Goal: Obtain resource: Obtain resource

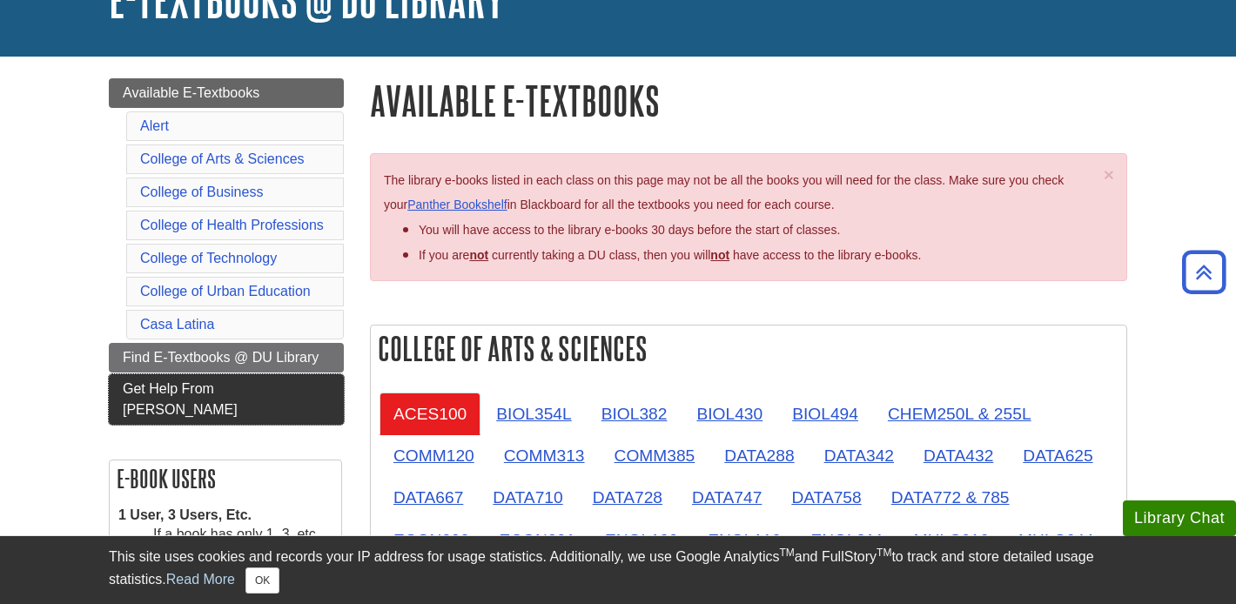
scroll to position [115, 0]
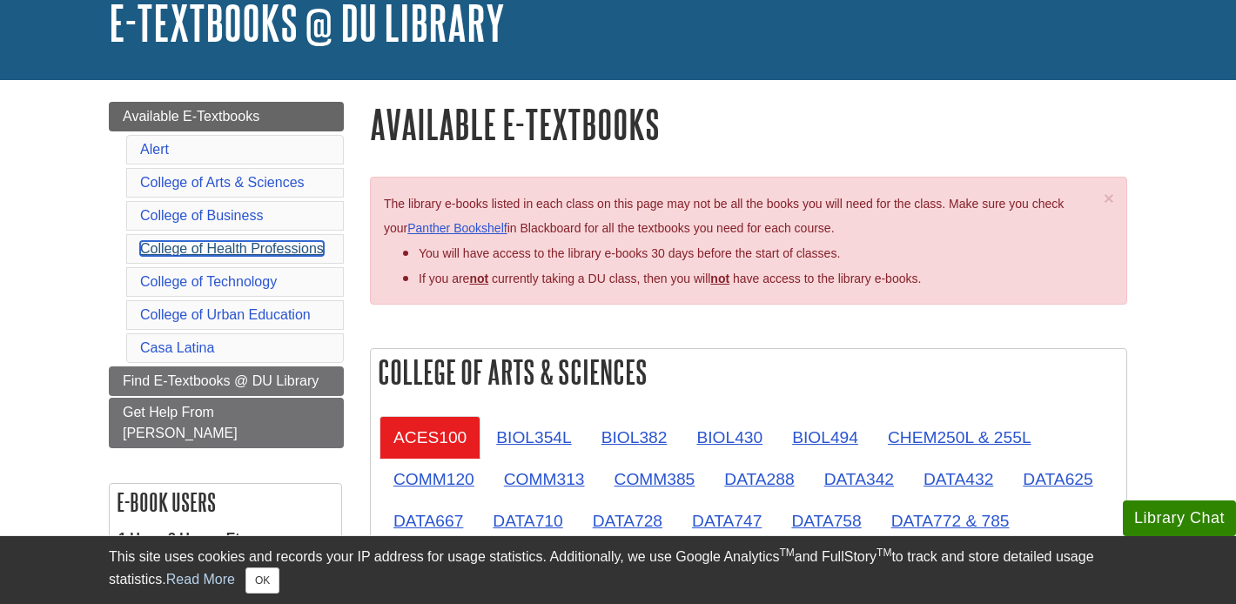
click at [276, 253] on link "College of Health Professions" at bounding box center [232, 248] width 184 height 15
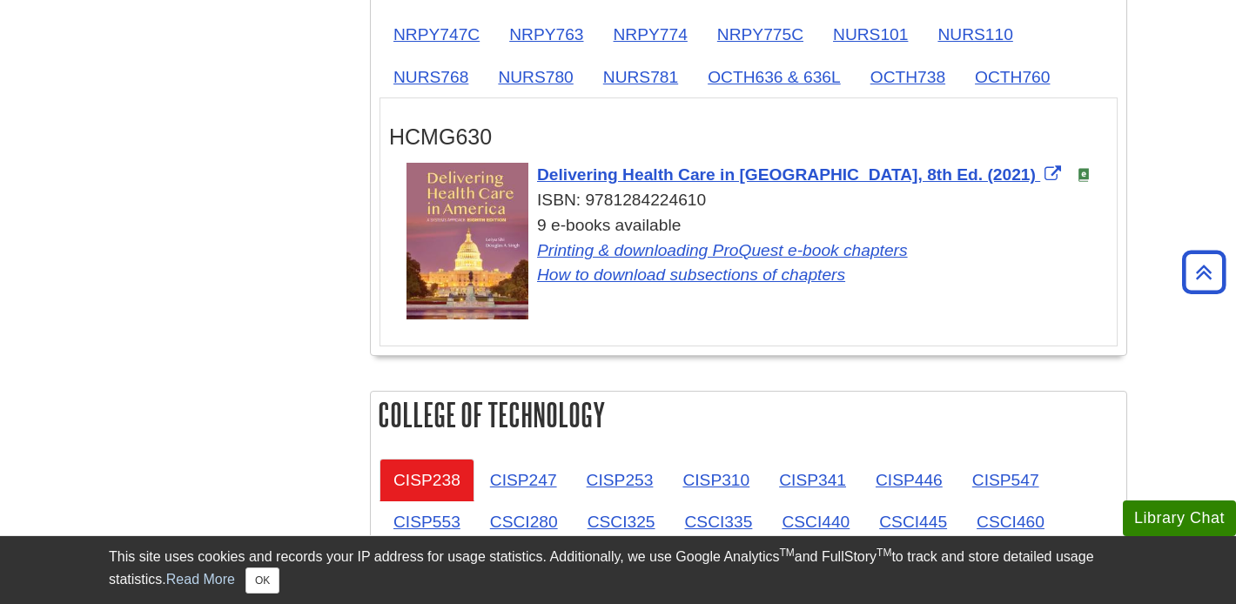
scroll to position [1814, 0]
click at [919, 92] on link "OCTH738" at bounding box center [907, 76] width 103 height 43
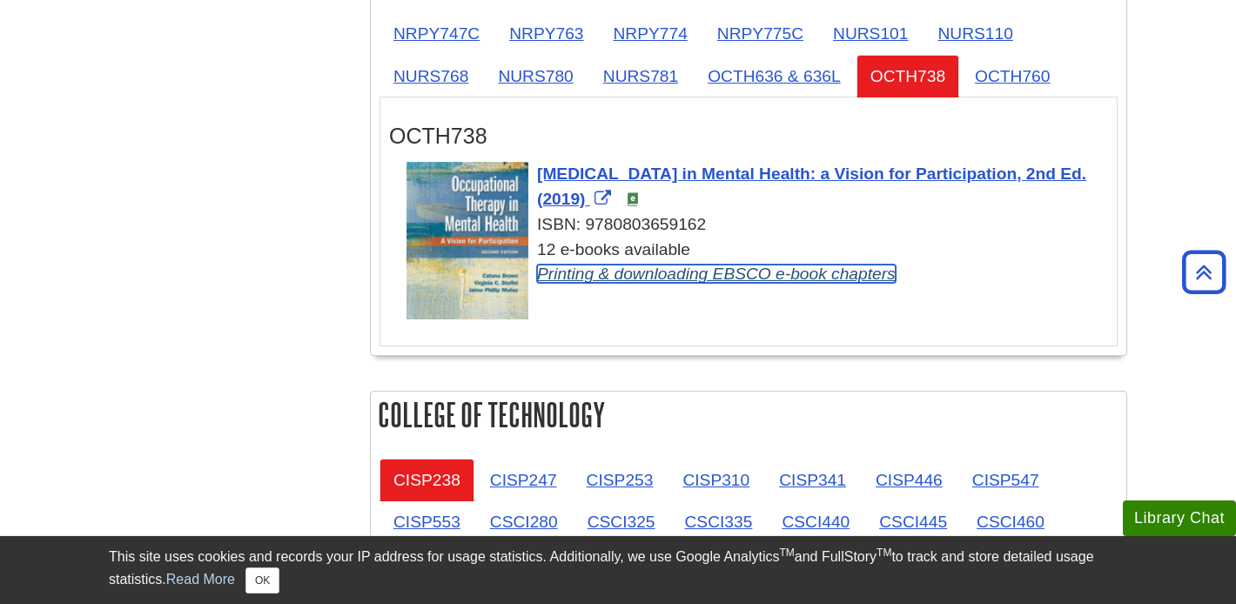
click at [648, 283] on link "Printing & downloading EBSCO e-book chapters" at bounding box center [716, 274] width 359 height 18
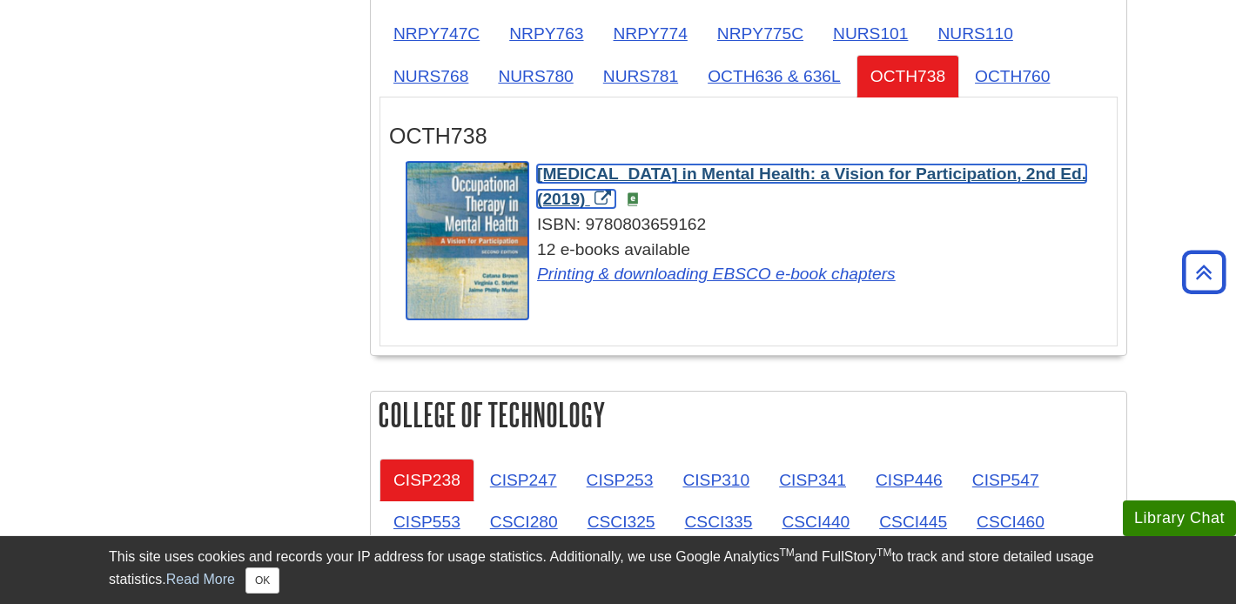
click at [698, 178] on span "[MEDICAL_DATA] in Mental Health: a Vision for Participation, 2nd Ed. (2019)" at bounding box center [811, 186] width 549 height 44
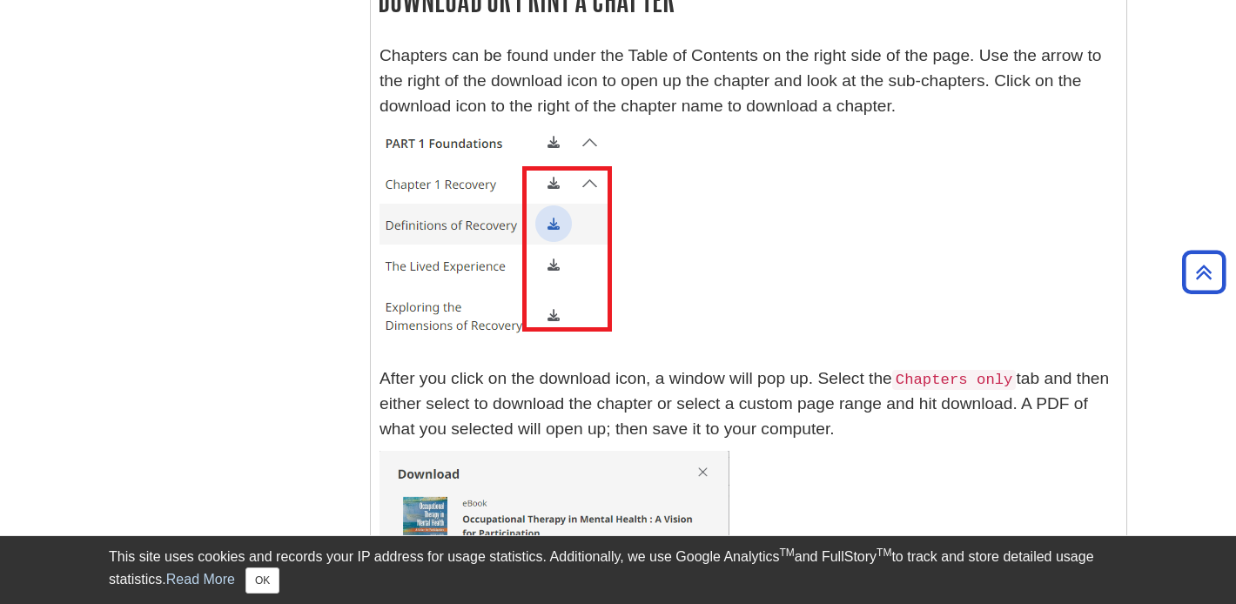
scroll to position [4357, 0]
